Goal: Contribute content

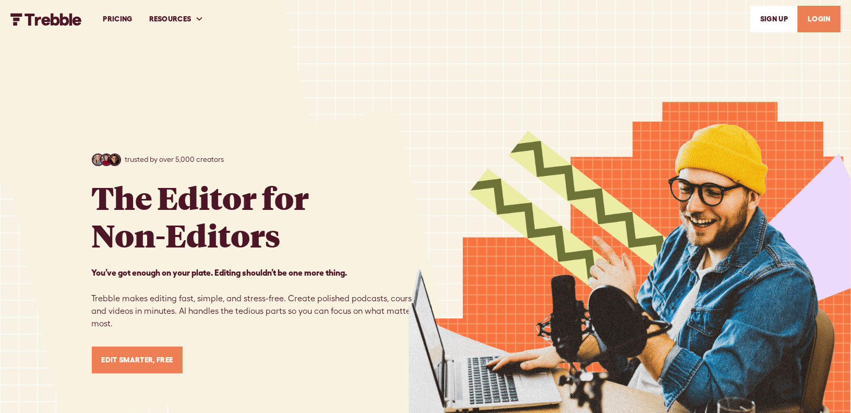
click at [815, 17] on link "LOGIN" at bounding box center [819, 19] width 43 height 27
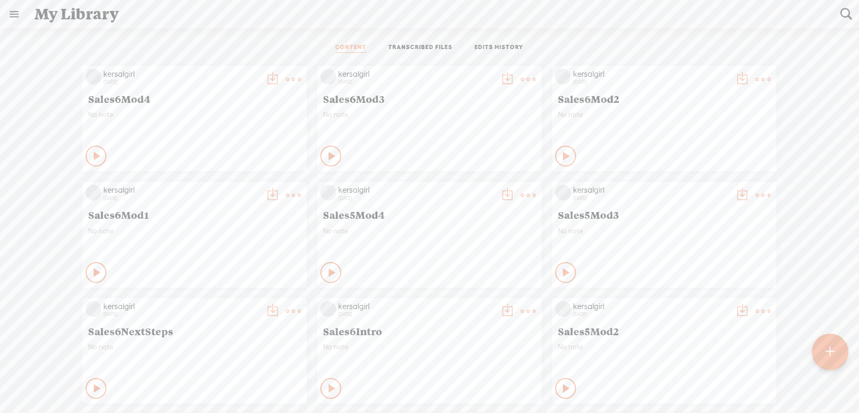
click at [833, 356] on t at bounding box center [830, 351] width 9 height 23
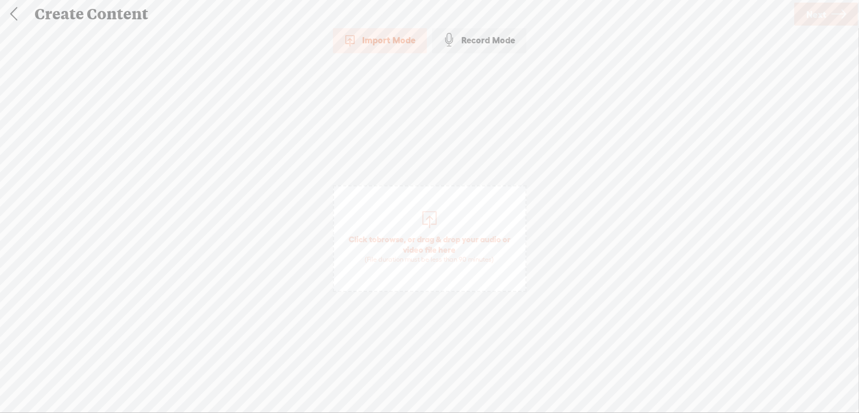
click at [391, 235] on span "browse" at bounding box center [390, 238] width 27 height 9
click at [817, 17] on span "Next" at bounding box center [816, 14] width 20 height 27
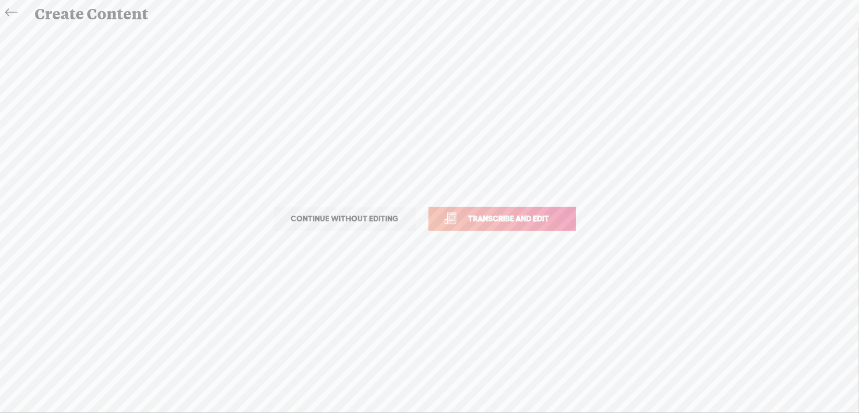
click at [505, 219] on span "Transcribe and edit" at bounding box center [509, 218] width 103 height 12
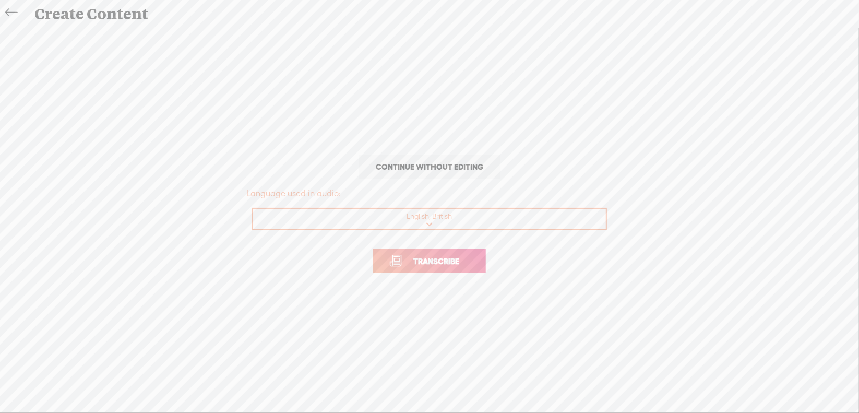
click at [434, 262] on span "Transcribe" at bounding box center [436, 261] width 68 height 12
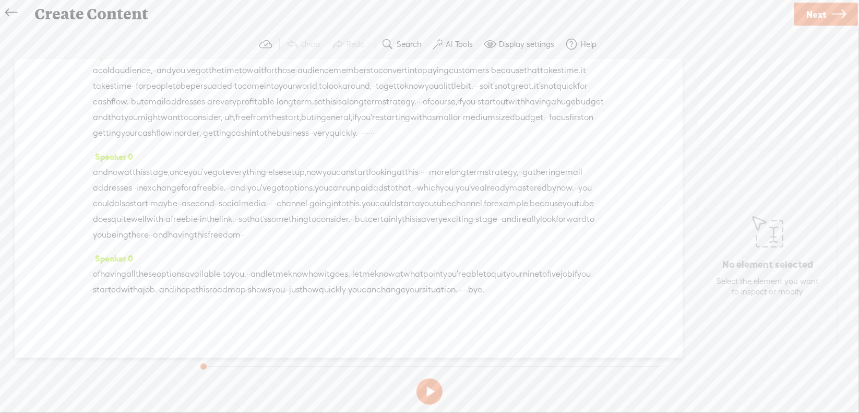
scroll to position [418, 0]
click at [427, 390] on button at bounding box center [429, 391] width 26 height 26
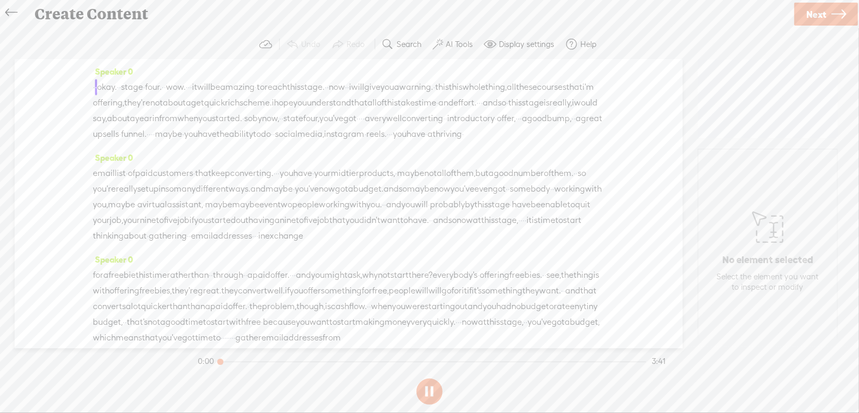
scroll to position [0, 0]
click at [425, 387] on button at bounding box center [429, 391] width 26 height 26
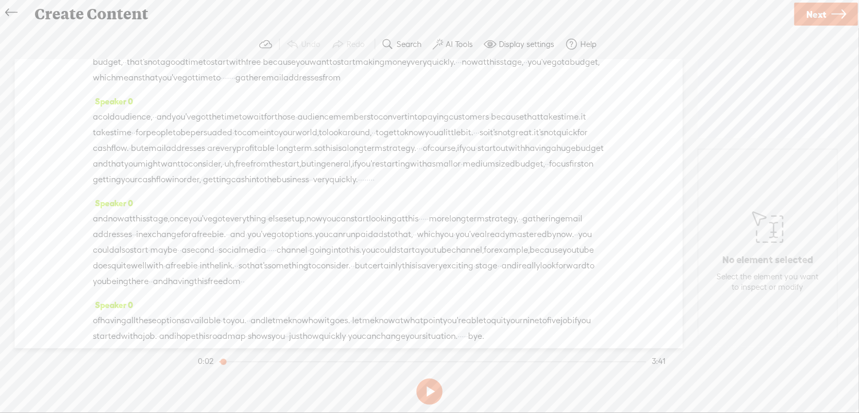
scroll to position [427, 0]
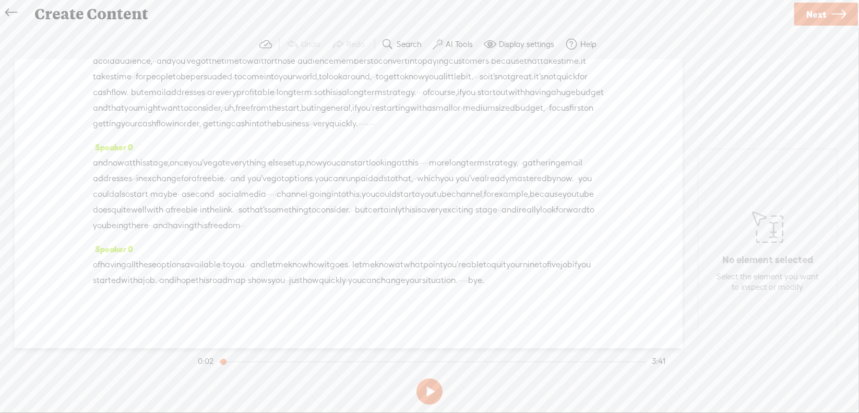
click at [376, 279] on span "change" at bounding box center [390, 280] width 29 height 16
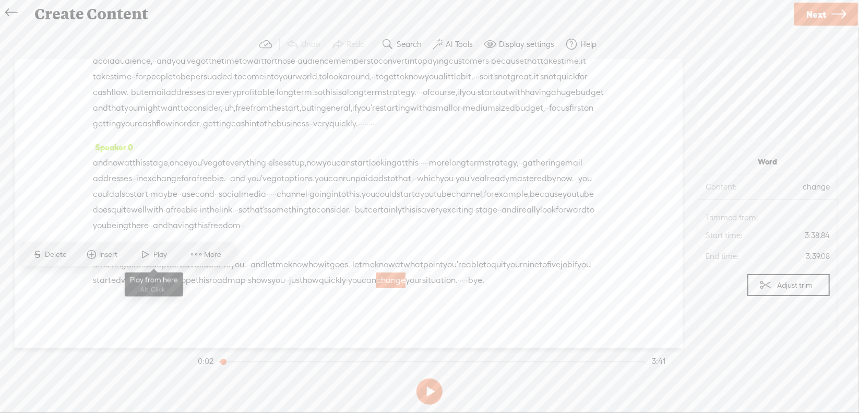
click at [154, 258] on span "Play" at bounding box center [162, 254] width 16 height 10
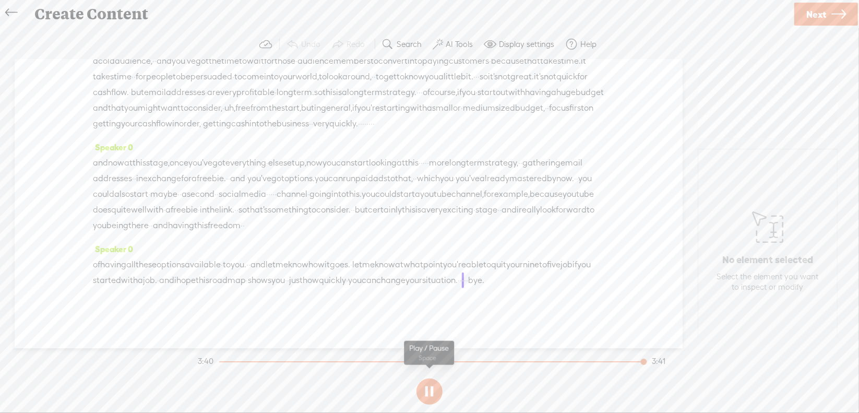
click at [428, 393] on button at bounding box center [429, 391] width 26 height 26
click at [422, 279] on span "situation." at bounding box center [439, 280] width 35 height 16
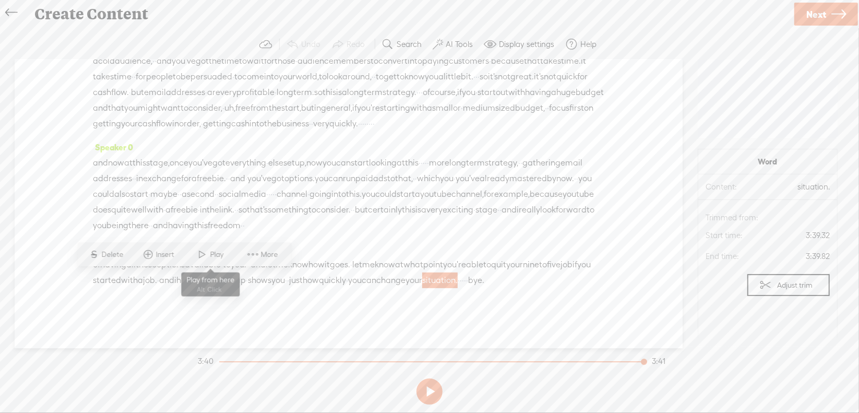
click at [205, 252] on span at bounding box center [203, 254] width 16 height 19
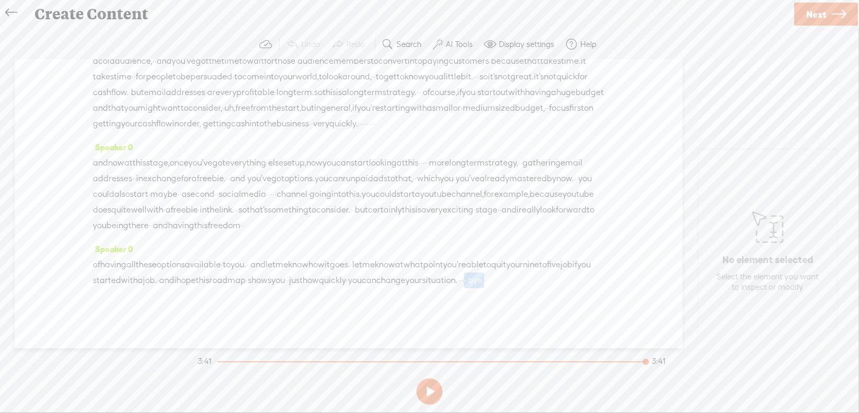
drag, startPoint x: 217, startPoint y: 280, endPoint x: 254, endPoint y: 283, distance: 37.1
click at [254, 283] on div "of having all these options available · to you. · · and let me know how it goes…" at bounding box center [348, 272] width 511 height 31
click at [184, 255] on span "Delete" at bounding box center [173, 254] width 25 height 10
click at [405, 277] on span "your" at bounding box center [413, 280] width 17 height 16
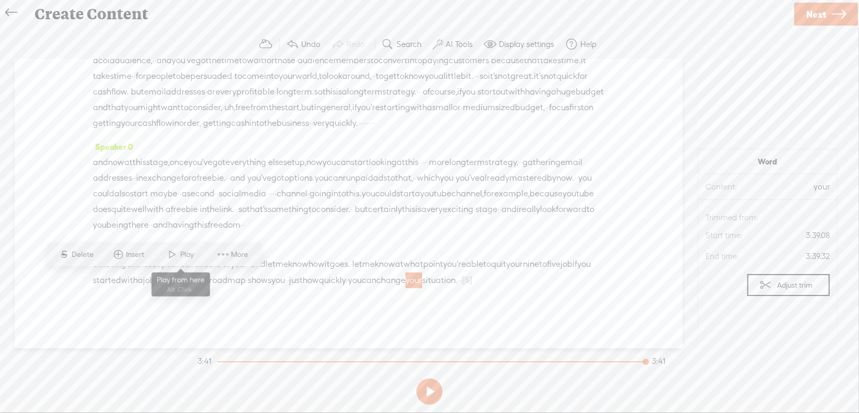
click at [176, 254] on span at bounding box center [173, 254] width 16 height 19
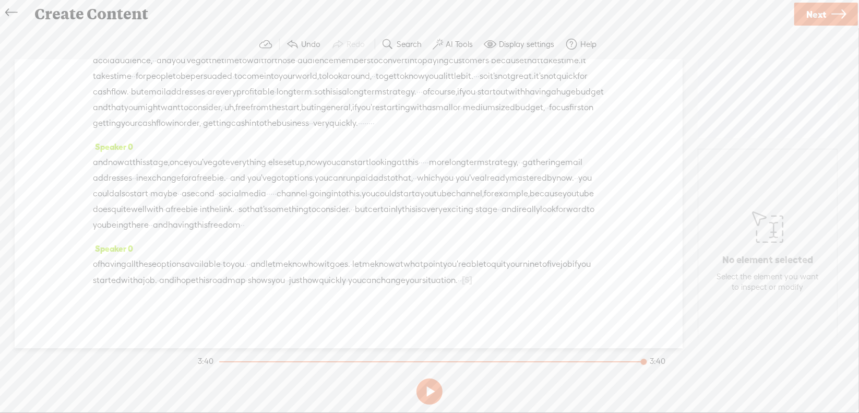
click at [460, 278] on span "·" at bounding box center [461, 280] width 2 height 16
click at [141, 253] on span "Delete" at bounding box center [142, 254] width 25 height 10
click at [405, 279] on span "your" at bounding box center [413, 280] width 17 height 16
click at [183, 256] on span "Play" at bounding box center [189, 254] width 16 height 10
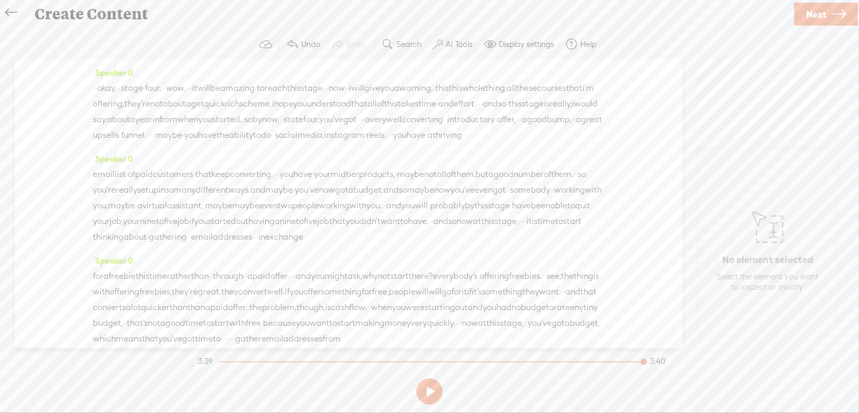
click at [812, 11] on span "Next" at bounding box center [816, 14] width 20 height 27
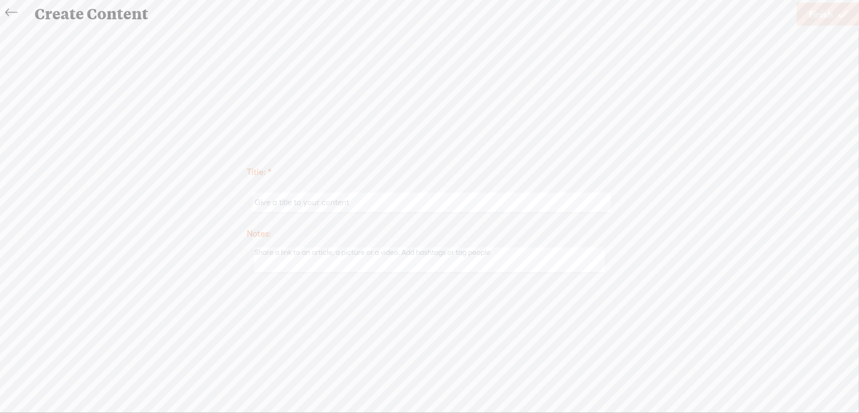
click at [331, 202] on input "text" at bounding box center [431, 203] width 357 height 20
type input "Market1Mod4J"
click at [813, 18] on span "Finish" at bounding box center [821, 14] width 24 height 27
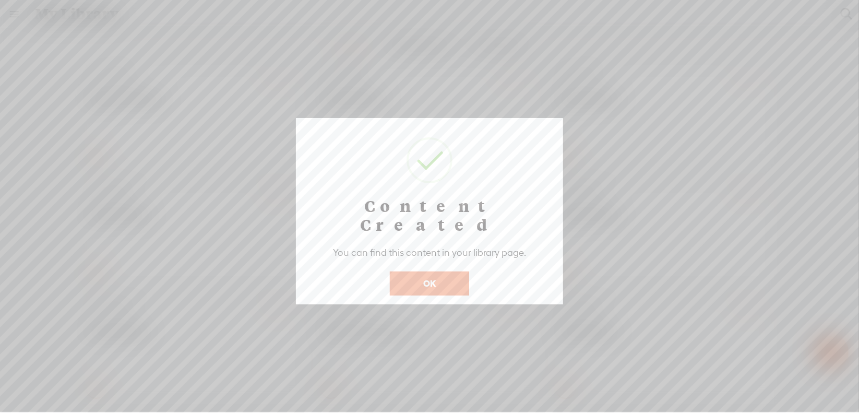
click at [449, 271] on button "OK" at bounding box center [429, 283] width 79 height 24
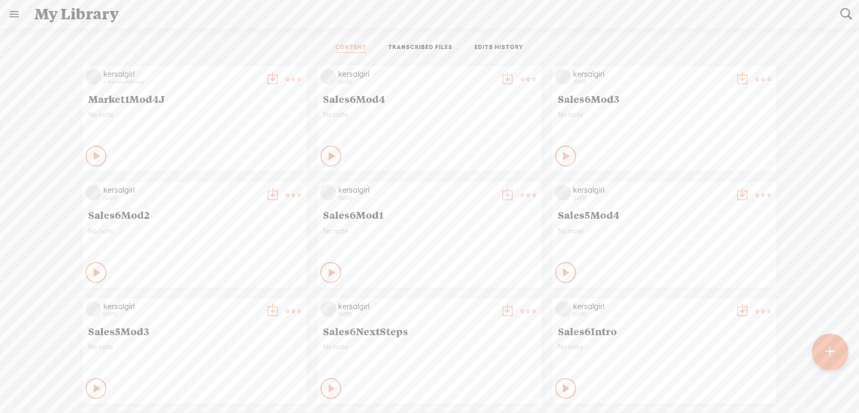
click at [286, 83] on t at bounding box center [293, 79] width 15 height 15
click at [291, 43] on ul "CONTENT TRANSCRIBED FILES EDITS HISTORY" at bounding box center [429, 47] width 277 height 25
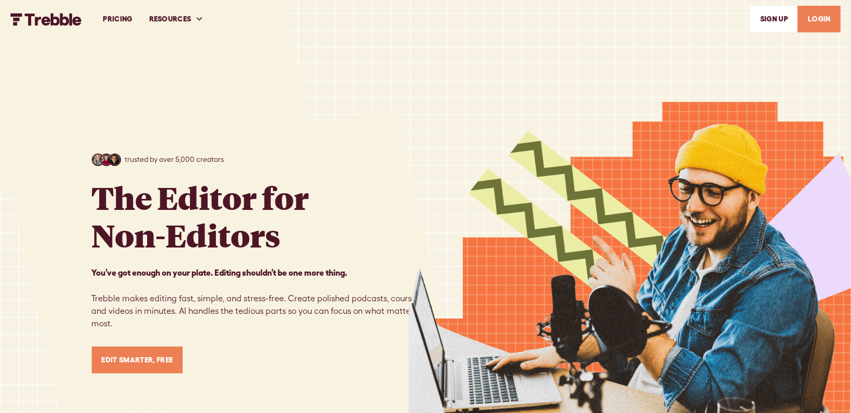
click at [827, 23] on link "LOGIN" at bounding box center [819, 19] width 43 height 27
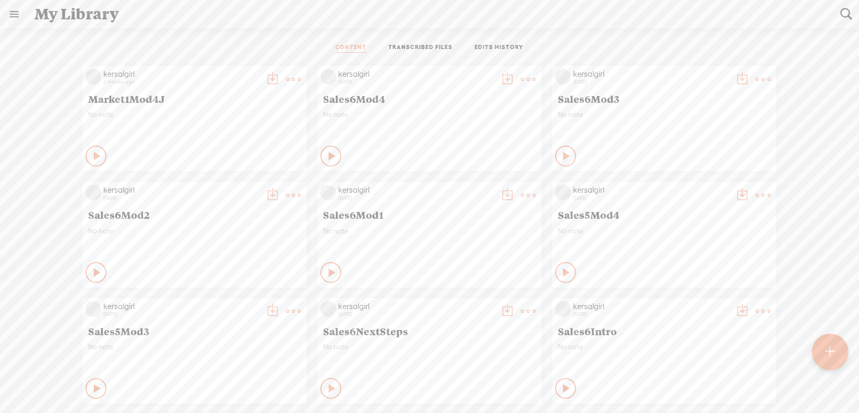
click at [286, 77] on t at bounding box center [293, 79] width 15 height 15
click at [246, 183] on link "Download as..." at bounding box center [236, 186] width 104 height 24
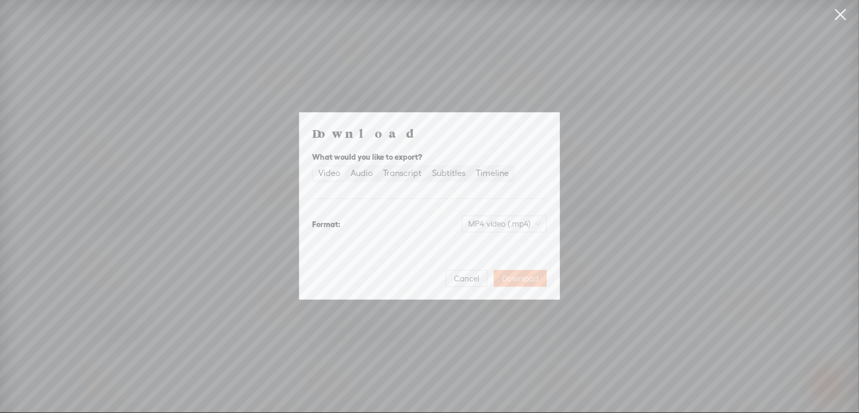
click at [513, 276] on span "Download" at bounding box center [520, 278] width 37 height 10
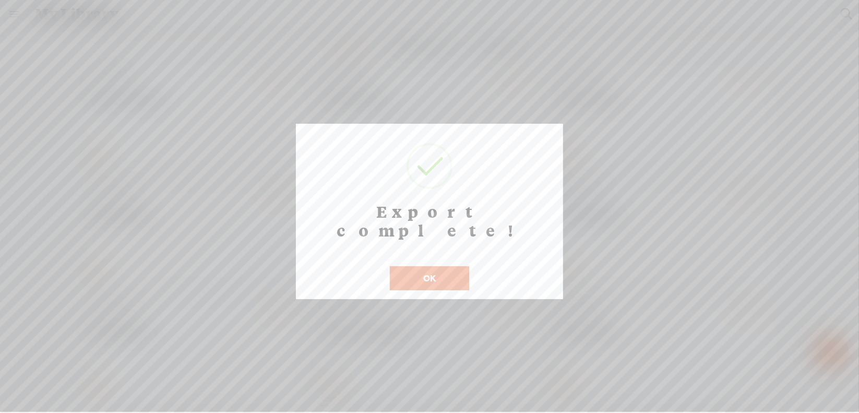
click at [439, 266] on button "OK" at bounding box center [429, 278] width 79 height 24
